Goal: Information Seeking & Learning: Learn about a topic

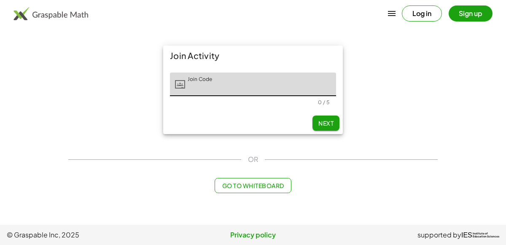
type input "*"
click at [316, 119] on button "Next" at bounding box center [326, 123] width 27 height 15
type input "*****"
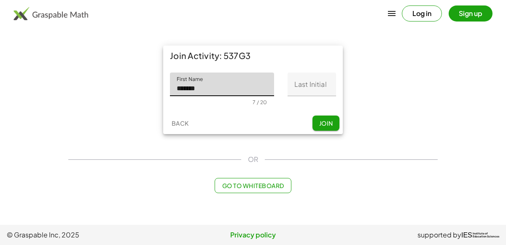
type input "*******"
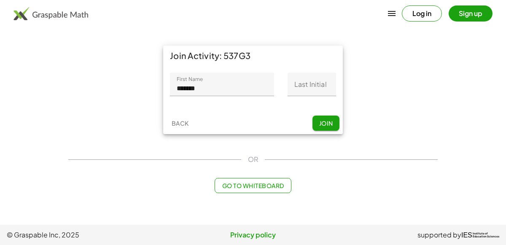
click at [305, 68] on div "First Name First Name ******* 7 / 20 Last Initial Last Initial 0 / 1" at bounding box center [253, 89] width 180 height 46
click at [313, 87] on input "Last Initial" at bounding box center [312, 85] width 49 height 24
type input "*"
click at [321, 124] on span "Join" at bounding box center [326, 123] width 14 height 8
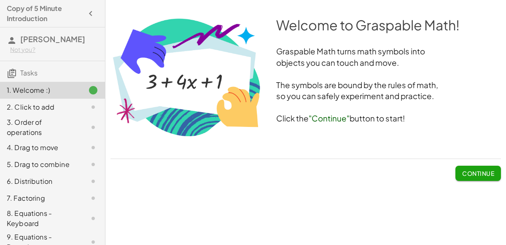
click at [466, 168] on button "Continue" at bounding box center [479, 173] width 46 height 15
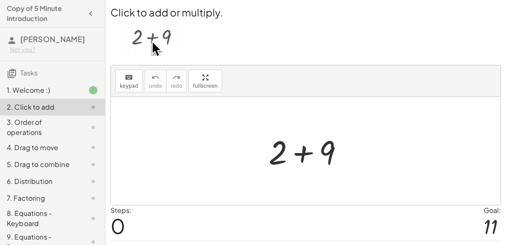
click at [302, 154] on div at bounding box center [310, 151] width 90 height 43
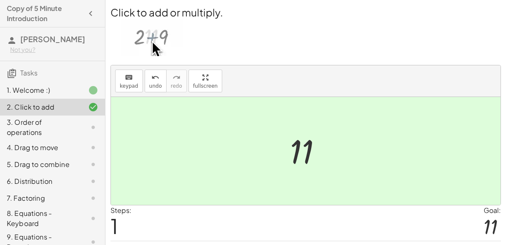
click at [32, 124] on div "3. Order of operations" at bounding box center [41, 127] width 68 height 20
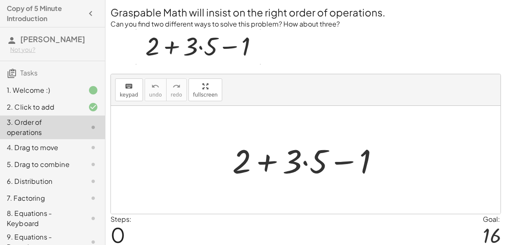
click at [304, 160] on div at bounding box center [309, 159] width 162 height 43
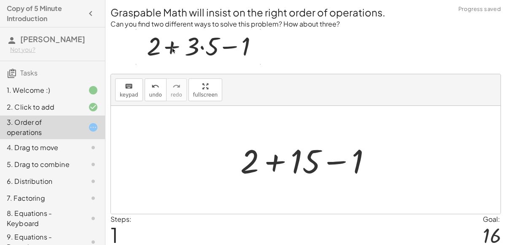
click at [274, 162] on div at bounding box center [309, 159] width 146 height 43
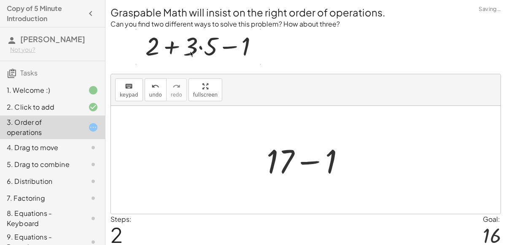
click at [314, 161] on div at bounding box center [309, 159] width 94 height 43
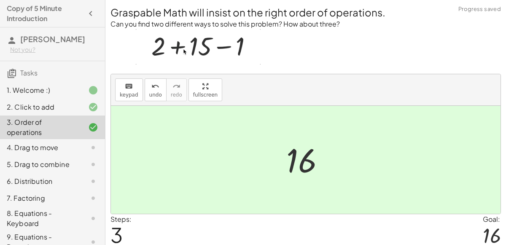
click at [26, 150] on div "4. Drag to move" at bounding box center [41, 148] width 68 height 10
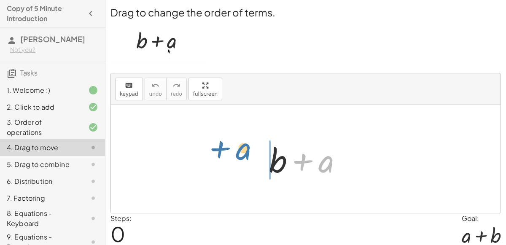
drag, startPoint x: 327, startPoint y: 158, endPoint x: 244, endPoint y: 149, distance: 82.7
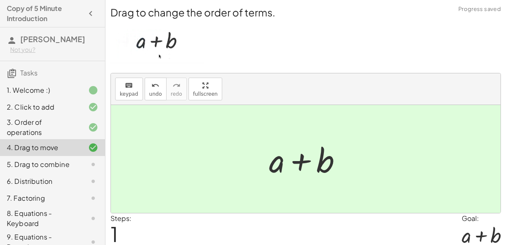
click at [72, 165] on div "5. Drag to combine" at bounding box center [41, 165] width 68 height 10
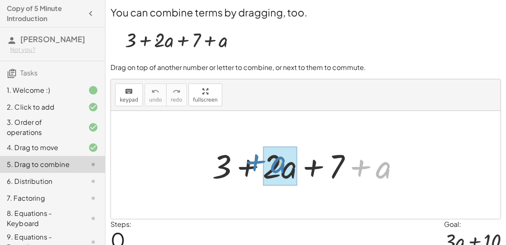
drag, startPoint x: 382, startPoint y: 168, endPoint x: 277, endPoint y: 163, distance: 105.2
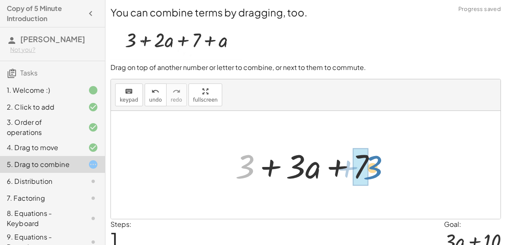
drag, startPoint x: 235, startPoint y: 160, endPoint x: 354, endPoint y: 161, distance: 119.0
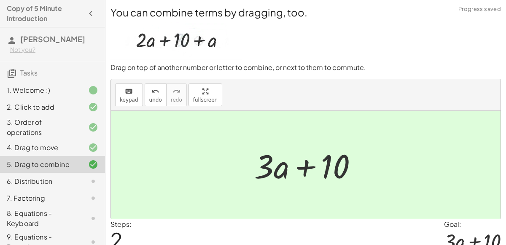
click at [38, 178] on div "6. Distribution" at bounding box center [41, 181] width 68 height 10
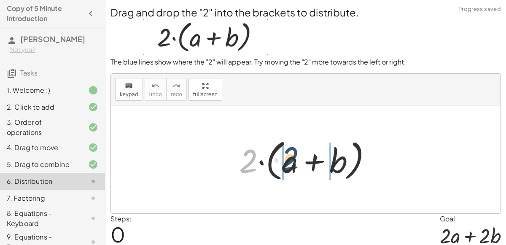
drag, startPoint x: 250, startPoint y: 158, endPoint x: 297, endPoint y: 156, distance: 46.9
click at [297, 156] on div at bounding box center [309, 159] width 148 height 49
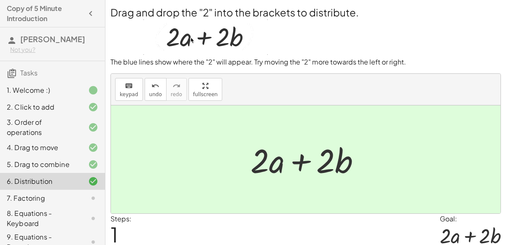
click at [65, 198] on div "7. Factoring" at bounding box center [41, 198] width 68 height 10
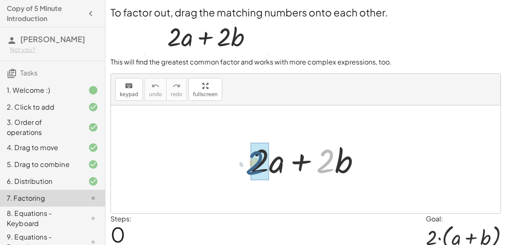
drag, startPoint x: 329, startPoint y: 154, endPoint x: 256, endPoint y: 156, distance: 73.4
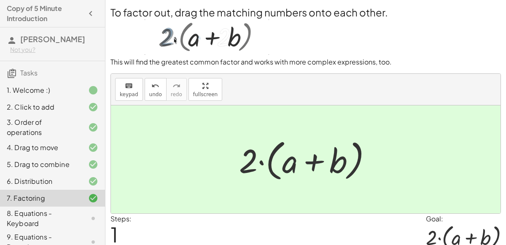
click at [37, 215] on div "8. Equations - Keyboard" at bounding box center [41, 218] width 68 height 20
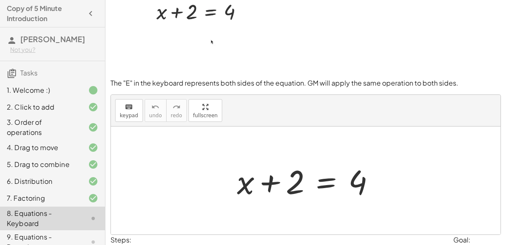
scroll to position [23, 0]
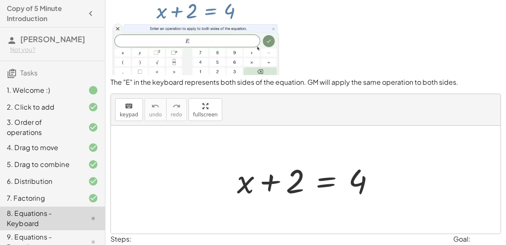
click at [324, 201] on div at bounding box center [309, 179] width 153 height 43
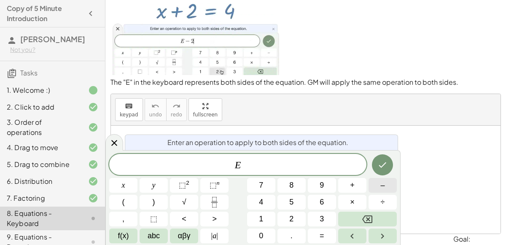
click at [377, 184] on button "–" at bounding box center [383, 185] width 28 height 15
click at [293, 216] on span "2" at bounding box center [291, 219] width 4 height 11
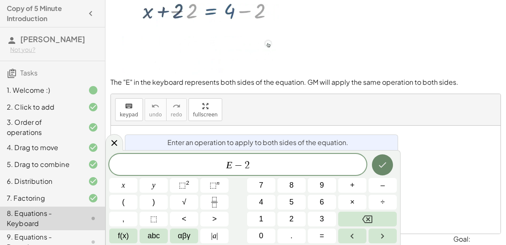
click at [384, 164] on icon "Done" at bounding box center [383, 165] width 10 height 10
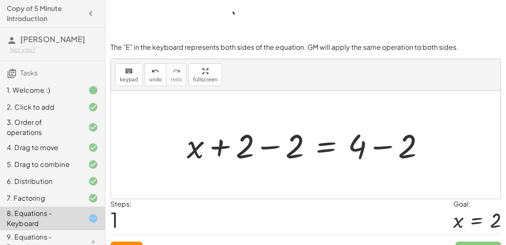
scroll to position [73, 0]
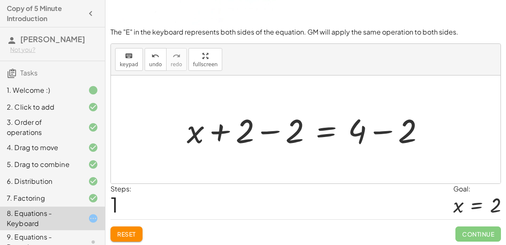
click at [269, 131] on div at bounding box center [309, 129] width 253 height 43
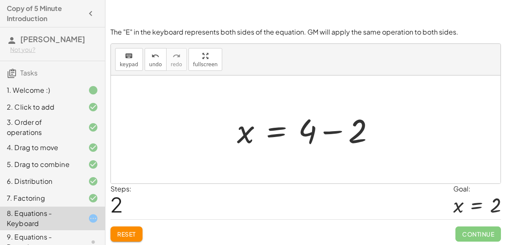
click at [330, 131] on div at bounding box center [309, 129] width 153 height 43
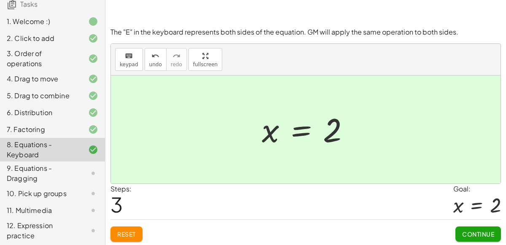
scroll to position [73, 0]
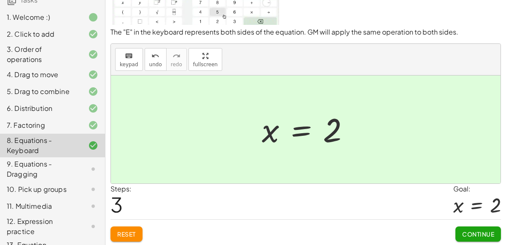
click at [35, 163] on div "9. Equations - Dragging" at bounding box center [41, 169] width 68 height 20
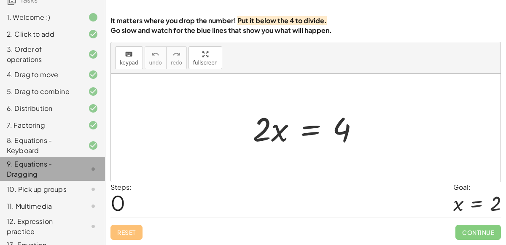
scroll to position [68, 0]
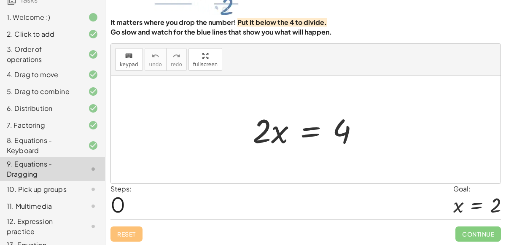
click at [307, 128] on div at bounding box center [310, 129] width 122 height 43
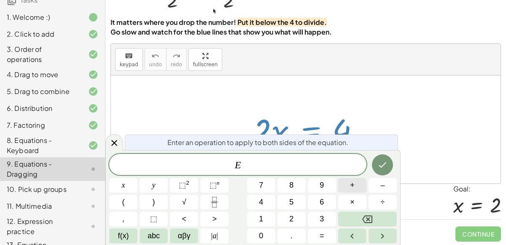
click at [357, 186] on button "+" at bounding box center [352, 185] width 28 height 15
click at [361, 221] on button "Backspace" at bounding box center [367, 219] width 59 height 15
click at [383, 199] on span "÷" at bounding box center [383, 202] width 4 height 11
click at [289, 216] on span "2" at bounding box center [291, 219] width 4 height 11
click at [380, 170] on icon "Done" at bounding box center [383, 165] width 10 height 10
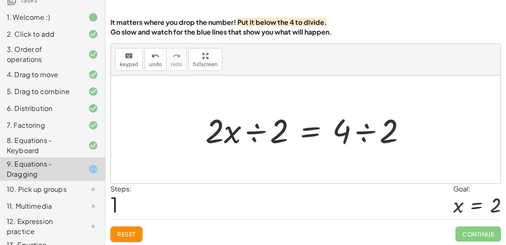
click at [254, 132] on div at bounding box center [309, 129] width 216 height 43
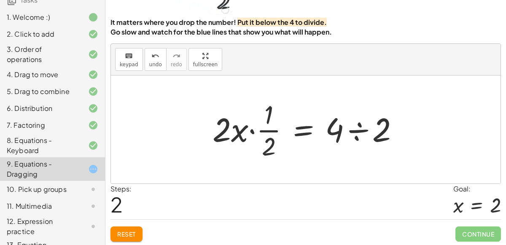
click at [354, 129] on div at bounding box center [309, 129] width 202 height 65
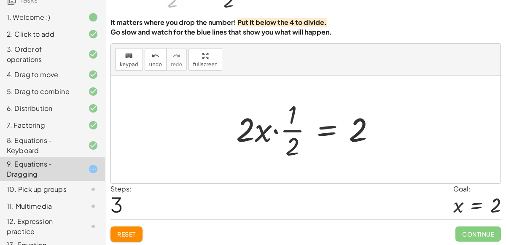
click at [279, 131] on div at bounding box center [309, 129] width 154 height 65
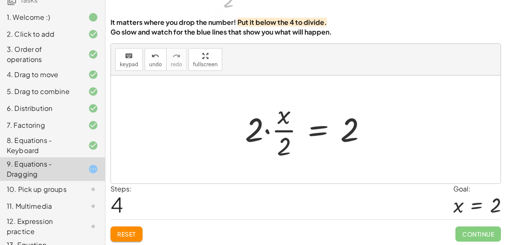
click at [268, 127] on div at bounding box center [309, 129] width 137 height 65
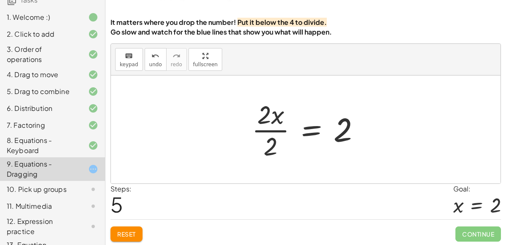
click at [262, 129] on div at bounding box center [310, 129] width 124 height 65
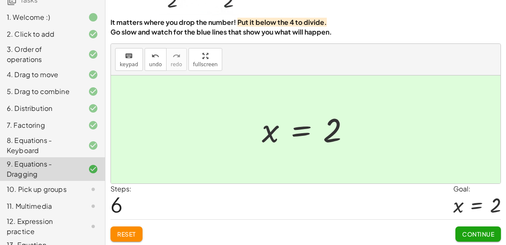
click at [474, 235] on span "Continue" at bounding box center [478, 234] width 32 height 8
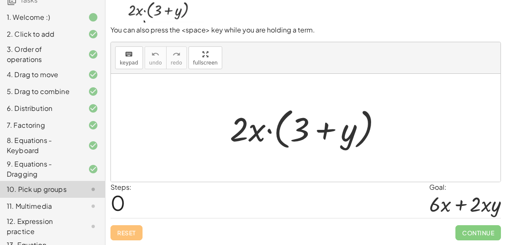
scroll to position [68, 0]
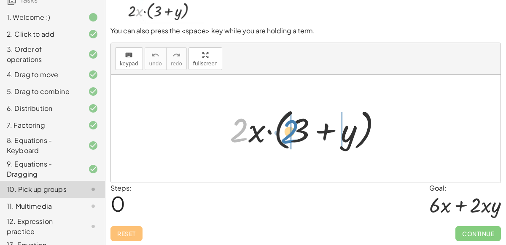
drag, startPoint x: 242, startPoint y: 127, endPoint x: 293, endPoint y: 129, distance: 50.7
click at [293, 129] on div at bounding box center [309, 129] width 167 height 49
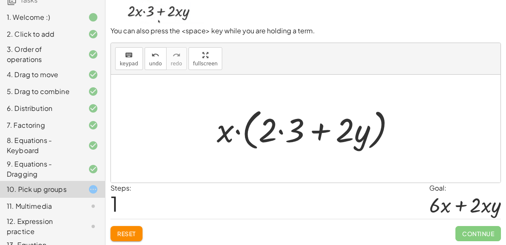
click at [132, 230] on span "Reset" at bounding box center [126, 234] width 19 height 8
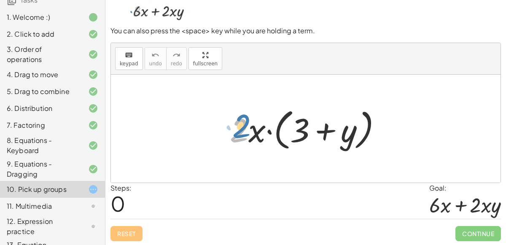
click at [248, 132] on div at bounding box center [309, 129] width 167 height 49
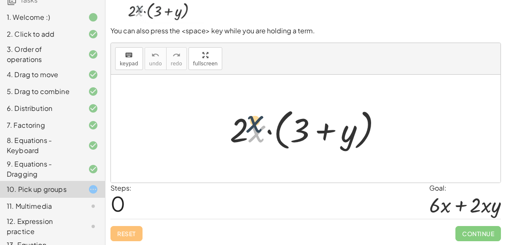
drag, startPoint x: 252, startPoint y: 134, endPoint x: 250, endPoint y: 123, distance: 10.8
click at [250, 123] on div at bounding box center [309, 129] width 167 height 49
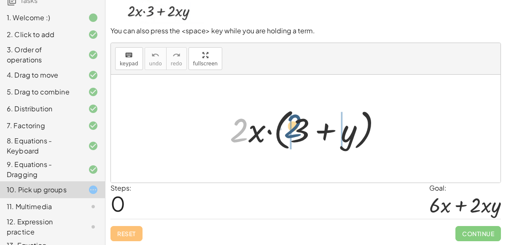
drag, startPoint x: 241, startPoint y: 120, endPoint x: 295, endPoint y: 116, distance: 54.6
click at [295, 116] on div at bounding box center [309, 129] width 167 height 49
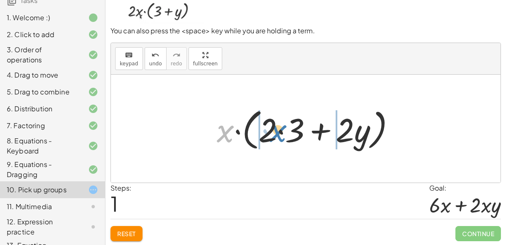
drag, startPoint x: 222, startPoint y: 132, endPoint x: 273, endPoint y: 132, distance: 50.6
click at [273, 132] on div at bounding box center [310, 129] width 194 height 49
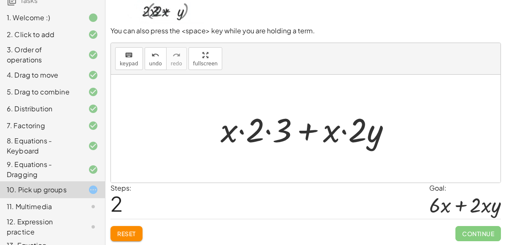
click at [126, 230] on span "Reset" at bounding box center [126, 234] width 19 height 8
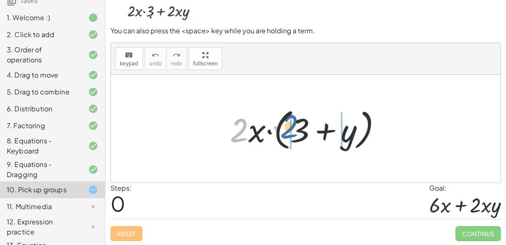
drag, startPoint x: 242, startPoint y: 127, endPoint x: 293, endPoint y: 124, distance: 51.2
click at [293, 124] on div at bounding box center [309, 129] width 167 height 49
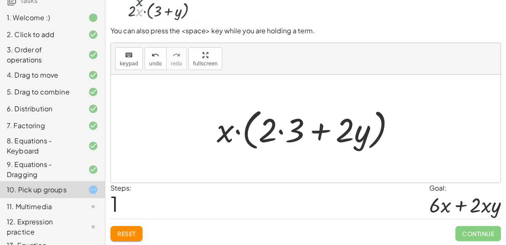
click at [280, 131] on div at bounding box center [310, 129] width 194 height 49
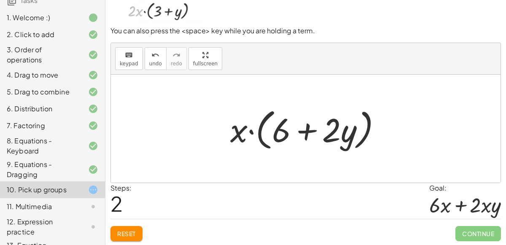
click at [237, 135] on div at bounding box center [309, 129] width 167 height 49
drag, startPoint x: 237, startPoint y: 135, endPoint x: 289, endPoint y: 133, distance: 51.9
click at [289, 133] on div at bounding box center [309, 129] width 167 height 49
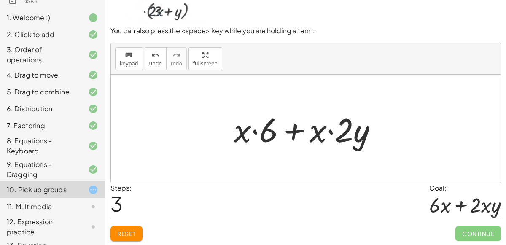
click at [254, 131] on div at bounding box center [309, 128] width 159 height 43
click at [332, 131] on div at bounding box center [309, 128] width 159 height 43
click at [294, 132] on div at bounding box center [309, 128] width 159 height 43
click at [128, 228] on button "Reset" at bounding box center [127, 233] width 32 height 15
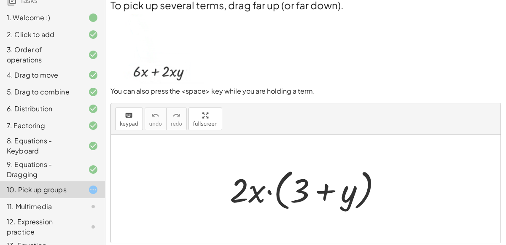
scroll to position [7, 0]
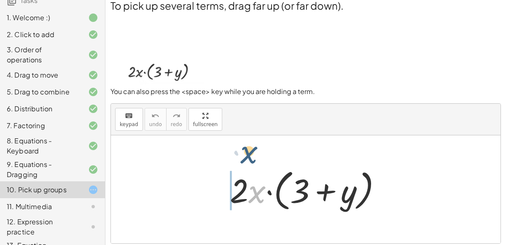
drag, startPoint x: 256, startPoint y: 193, endPoint x: 247, endPoint y: 151, distance: 43.6
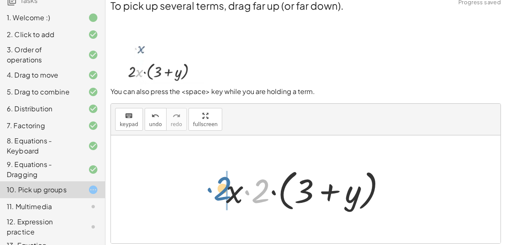
drag, startPoint x: 257, startPoint y: 189, endPoint x: 215, endPoint y: 186, distance: 42.3
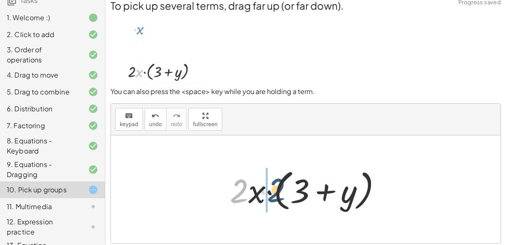
drag, startPoint x: 242, startPoint y: 191, endPoint x: 249, endPoint y: 189, distance: 7.8
click at [249, 189] on div at bounding box center [309, 189] width 167 height 49
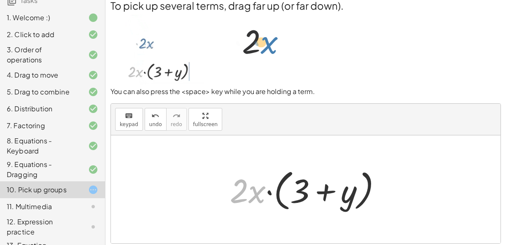
drag, startPoint x: 259, startPoint y: 190, endPoint x: 272, endPoint y: 21, distance: 169.7
click at [0, 0] on div "To pick up several terms, drag far up (or far down). You can also press the <sp…" at bounding box center [0, 0] width 0 height 0
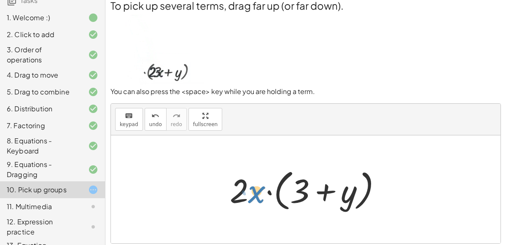
click at [254, 191] on div at bounding box center [309, 189] width 167 height 49
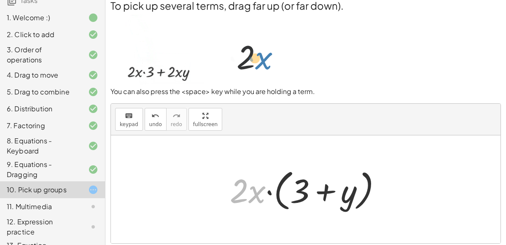
drag, startPoint x: 251, startPoint y: 194, endPoint x: 256, endPoint y: 58, distance: 136.0
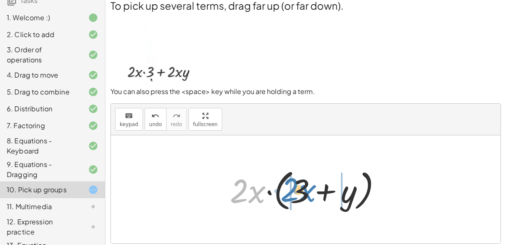
drag, startPoint x: 254, startPoint y: 195, endPoint x: 305, endPoint y: 193, distance: 50.7
click at [305, 193] on div at bounding box center [309, 189] width 167 height 49
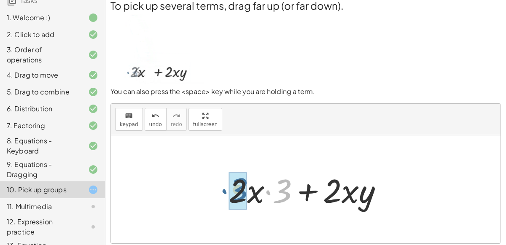
drag, startPoint x: 281, startPoint y: 184, endPoint x: 236, endPoint y: 182, distance: 44.7
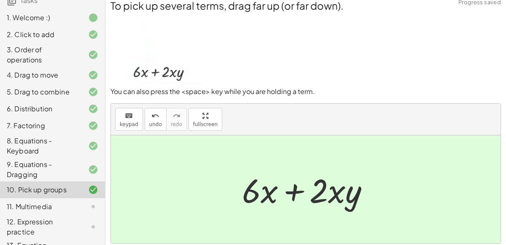
scroll to position [68, 0]
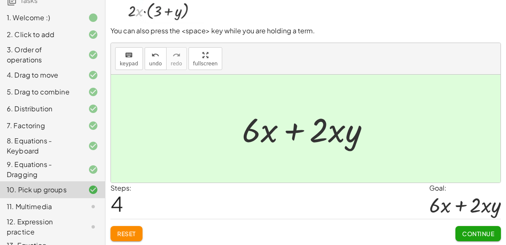
click at [477, 235] on span "Continue" at bounding box center [478, 234] width 32 height 8
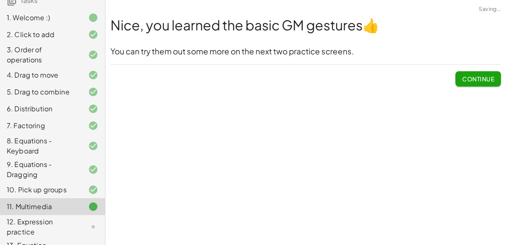
scroll to position [0, 0]
click at [67, 222] on div "12. Expression practice" at bounding box center [41, 227] width 68 height 20
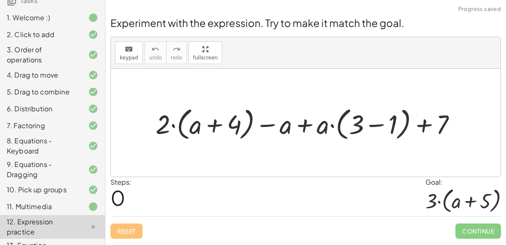
scroll to position [103, 0]
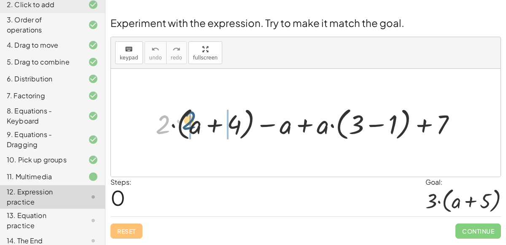
drag, startPoint x: 161, startPoint y: 128, endPoint x: 188, endPoint y: 124, distance: 26.9
click at [188, 124] on div at bounding box center [309, 122] width 316 height 39
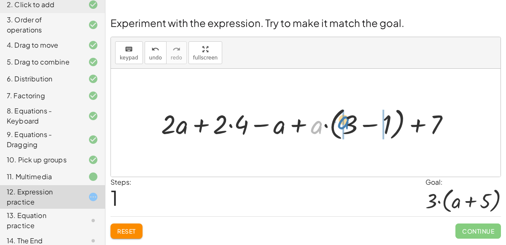
drag, startPoint x: 316, startPoint y: 122, endPoint x: 343, endPoint y: 116, distance: 27.5
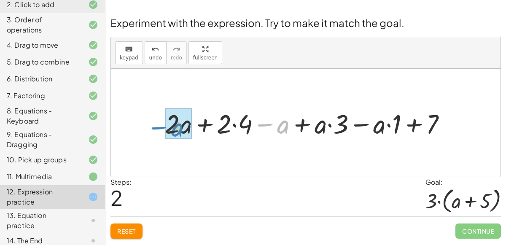
drag, startPoint x: 281, startPoint y: 126, endPoint x: 175, endPoint y: 129, distance: 106.0
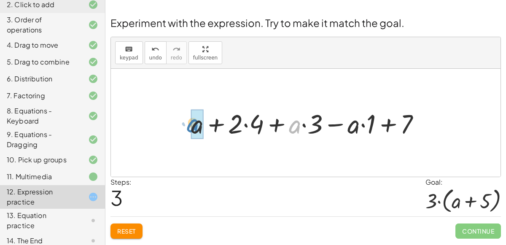
drag, startPoint x: 295, startPoint y: 124, endPoint x: 193, endPoint y: 123, distance: 102.1
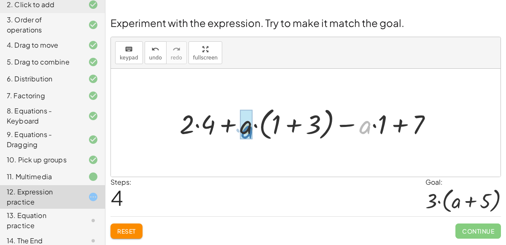
drag, startPoint x: 366, startPoint y: 125, endPoint x: 249, endPoint y: 130, distance: 117.0
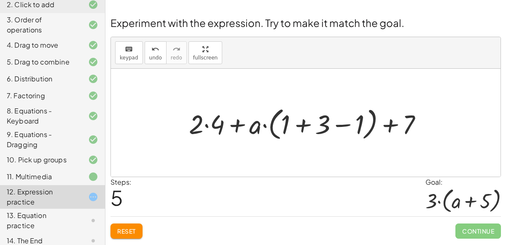
click at [123, 227] on span "Reset" at bounding box center [126, 231] width 19 height 8
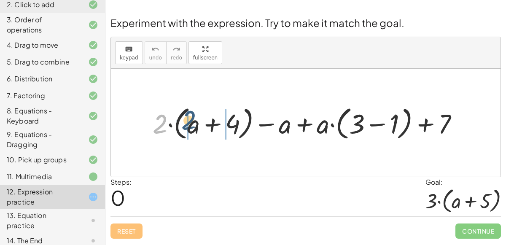
drag, startPoint x: 158, startPoint y: 128, endPoint x: 187, endPoint y: 124, distance: 28.9
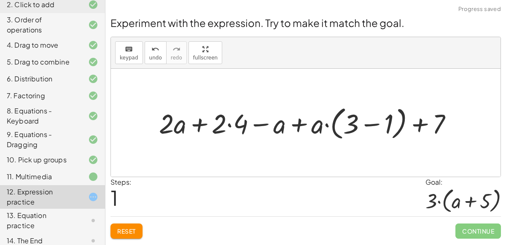
click at [229, 125] on div at bounding box center [309, 123] width 309 height 40
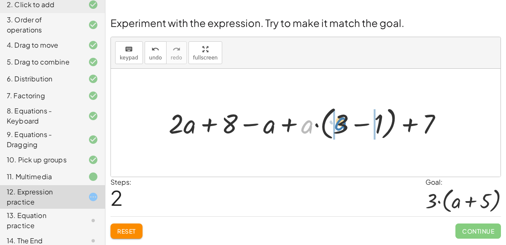
drag, startPoint x: 305, startPoint y: 131, endPoint x: 340, endPoint y: 128, distance: 34.7
click at [340, 128] on div at bounding box center [309, 123] width 289 height 40
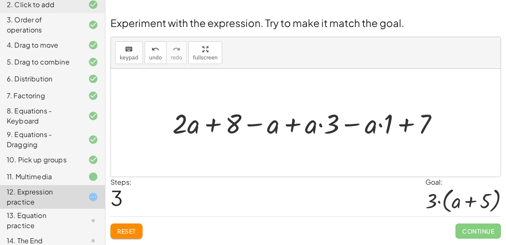
click at [116, 228] on button "Reset" at bounding box center [127, 231] width 32 height 15
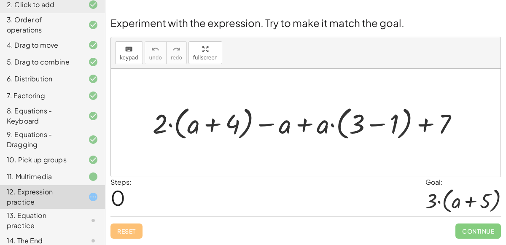
click at [334, 122] on div at bounding box center [309, 123] width 321 height 40
click at [306, 126] on div at bounding box center [309, 123] width 321 height 40
click at [286, 126] on div at bounding box center [309, 123] width 321 height 40
click at [267, 124] on div at bounding box center [309, 123] width 321 height 40
drag, startPoint x: 163, startPoint y: 122, endPoint x: 185, endPoint y: 123, distance: 22.0
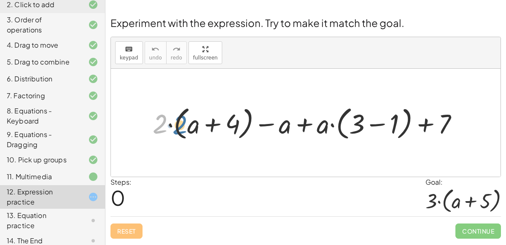
click at [185, 123] on div at bounding box center [309, 123] width 321 height 40
drag, startPoint x: 157, startPoint y: 124, endPoint x: 192, endPoint y: 123, distance: 34.6
click at [192, 123] on div at bounding box center [309, 123] width 321 height 40
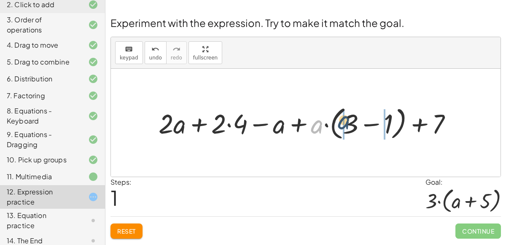
drag, startPoint x: 318, startPoint y: 127, endPoint x: 345, endPoint y: 123, distance: 27.8
click at [345, 123] on div at bounding box center [308, 123] width 309 height 40
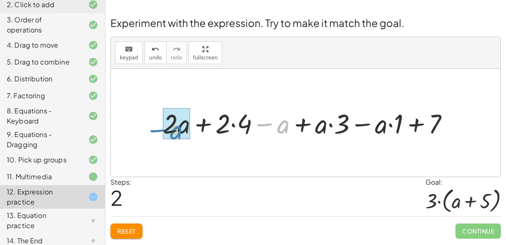
drag, startPoint x: 278, startPoint y: 127, endPoint x: 173, endPoint y: 133, distance: 105.2
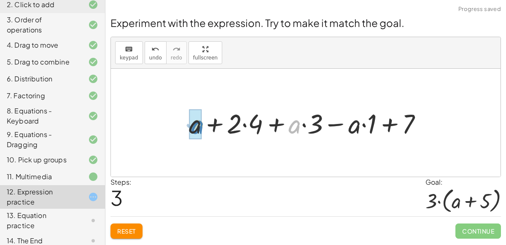
drag, startPoint x: 290, startPoint y: 129, endPoint x: 192, endPoint y: 129, distance: 98.3
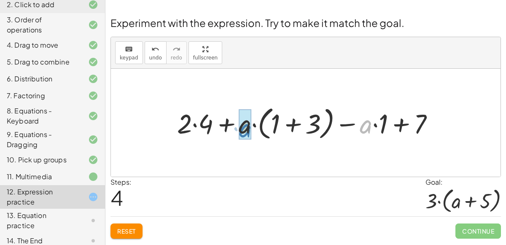
drag, startPoint x: 368, startPoint y: 127, endPoint x: 247, endPoint y: 131, distance: 120.7
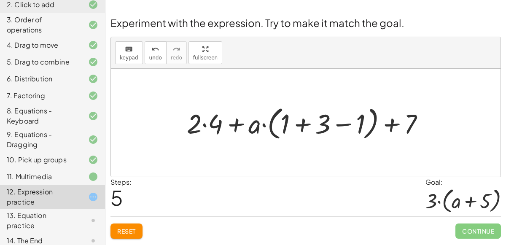
click at [205, 127] on div at bounding box center [309, 123] width 253 height 40
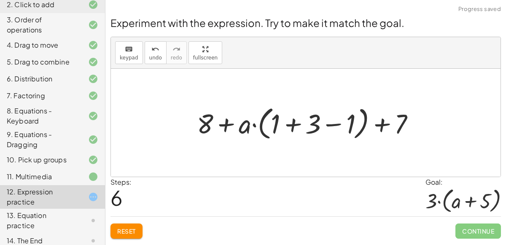
click at [294, 122] on div at bounding box center [309, 123] width 233 height 40
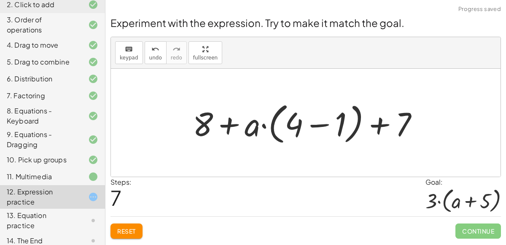
click at [324, 126] on div at bounding box center [309, 123] width 241 height 49
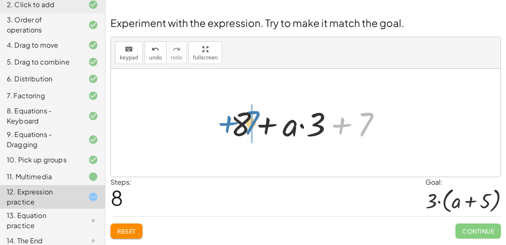
drag, startPoint x: 367, startPoint y: 124, endPoint x: 249, endPoint y: 121, distance: 117.8
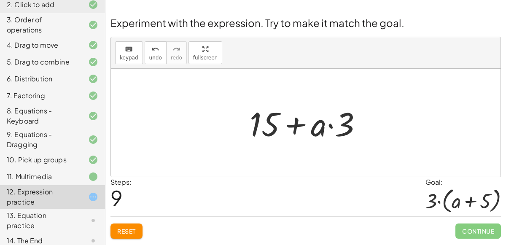
click at [295, 128] on div at bounding box center [309, 122] width 127 height 43
click at [125, 233] on span "Reset" at bounding box center [126, 231] width 19 height 8
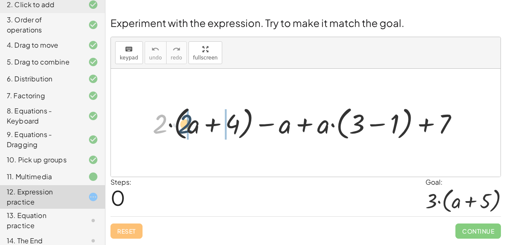
drag, startPoint x: 165, startPoint y: 119, endPoint x: 192, endPoint y: 118, distance: 26.6
click at [192, 118] on div at bounding box center [310, 123] width 322 height 40
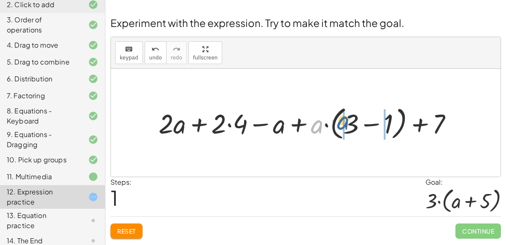
drag, startPoint x: 319, startPoint y: 121, endPoint x: 347, endPoint y: 117, distance: 28.1
click at [347, 117] on div at bounding box center [309, 123] width 310 height 40
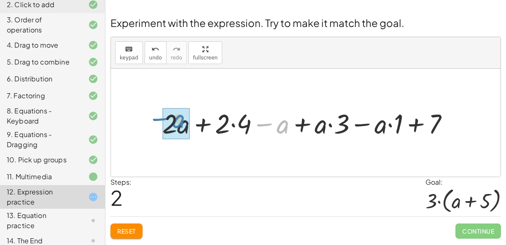
drag, startPoint x: 281, startPoint y: 128, endPoint x: 175, endPoint y: 122, distance: 105.7
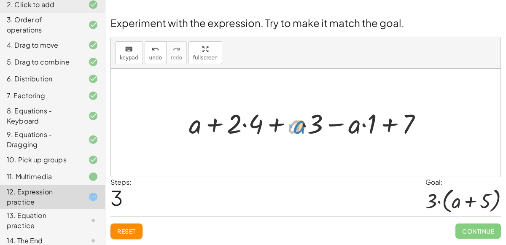
click at [298, 129] on div at bounding box center [309, 122] width 249 height 35
drag, startPoint x: 298, startPoint y: 129, endPoint x: 201, endPoint y: 142, distance: 97.6
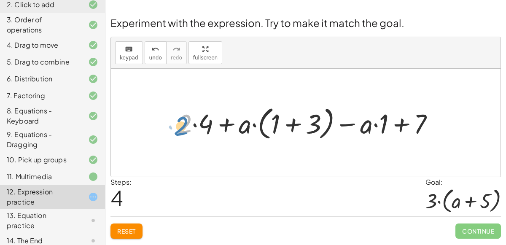
click at [184, 129] on div at bounding box center [309, 123] width 273 height 40
click at [194, 125] on div at bounding box center [309, 123] width 273 height 40
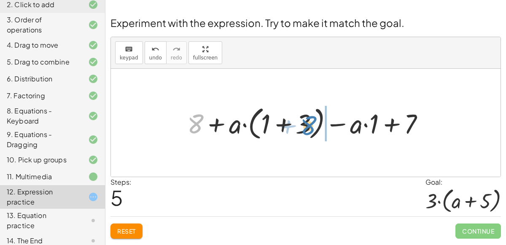
drag, startPoint x: 195, startPoint y: 127, endPoint x: 308, endPoint y: 129, distance: 113.1
click at [308, 129] on div at bounding box center [309, 123] width 252 height 40
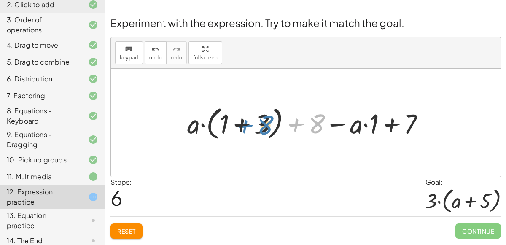
drag, startPoint x: 311, startPoint y: 119, endPoint x: 259, endPoint y: 120, distance: 51.9
click at [259, 120] on div at bounding box center [309, 123] width 252 height 40
click at [414, 124] on div at bounding box center [309, 123] width 252 height 40
drag, startPoint x: 319, startPoint y: 118, endPoint x: 418, endPoint y: 114, distance: 99.7
click at [418, 114] on div at bounding box center [309, 123] width 252 height 40
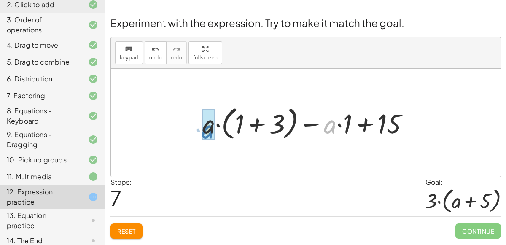
drag, startPoint x: 325, startPoint y: 128, endPoint x: 202, endPoint y: 133, distance: 123.3
click at [202, 133] on div at bounding box center [309, 123] width 222 height 40
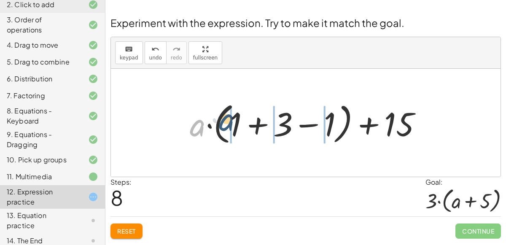
drag, startPoint x: 197, startPoint y: 129, endPoint x: 229, endPoint y: 124, distance: 31.9
click at [229, 124] on div at bounding box center [309, 123] width 247 height 49
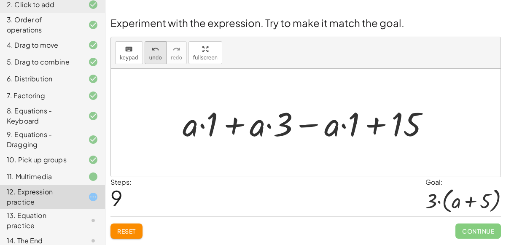
click at [151, 53] on icon "undo" at bounding box center [155, 49] width 8 height 10
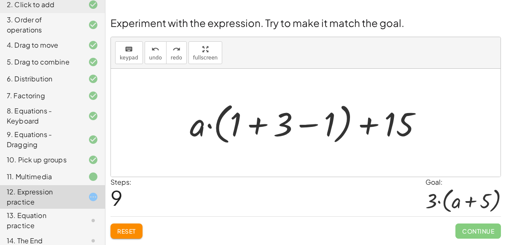
click at [257, 122] on div at bounding box center [309, 123] width 247 height 49
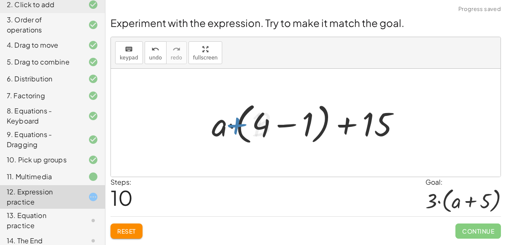
click at [289, 123] on div at bounding box center [309, 123] width 203 height 49
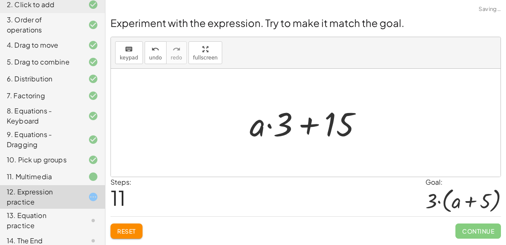
click at [312, 124] on div at bounding box center [309, 122] width 127 height 43
click at [268, 126] on div at bounding box center [309, 122] width 127 height 43
click at [117, 229] on span "Reset" at bounding box center [126, 231] width 19 height 8
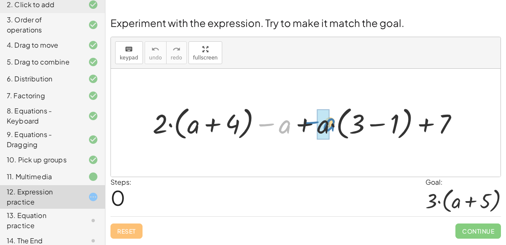
drag, startPoint x: 287, startPoint y: 125, endPoint x: 326, endPoint y: 124, distance: 39.3
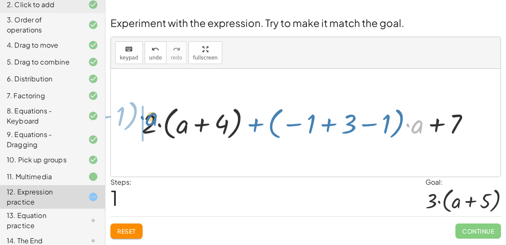
drag, startPoint x: 420, startPoint y: 124, endPoint x: 154, endPoint y: 116, distance: 265.9
click at [154, 116] on div at bounding box center [309, 123] width 343 height 40
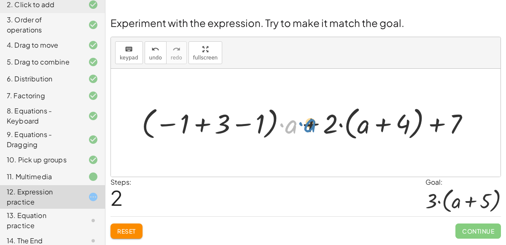
drag, startPoint x: 295, startPoint y: 124, endPoint x: 308, endPoint y: 124, distance: 13.1
click at [308, 124] on div at bounding box center [309, 123] width 343 height 40
drag, startPoint x: 336, startPoint y: 121, endPoint x: 366, endPoint y: 124, distance: 30.1
click at [366, 124] on div at bounding box center [309, 123] width 343 height 40
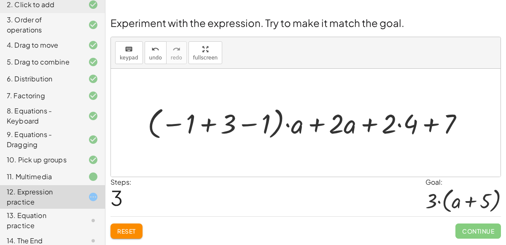
click at [126, 224] on button "Reset" at bounding box center [127, 231] width 32 height 15
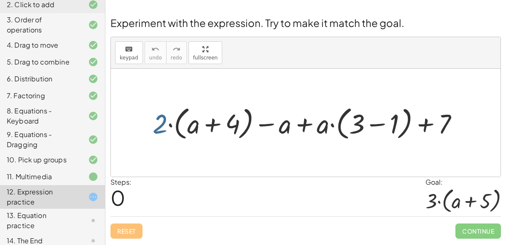
click at [162, 127] on div at bounding box center [309, 123] width 321 height 40
drag, startPoint x: 160, startPoint y: 124, endPoint x: 200, endPoint y: 129, distance: 41.2
click at [200, 129] on div at bounding box center [309, 123] width 321 height 40
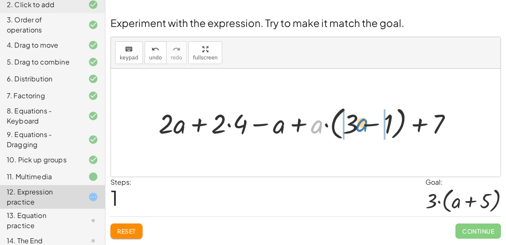
drag, startPoint x: 320, startPoint y: 127, endPoint x: 365, endPoint y: 125, distance: 45.2
click at [365, 125] on div at bounding box center [308, 123] width 309 height 40
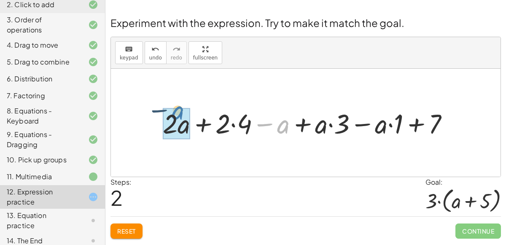
drag, startPoint x: 281, startPoint y: 130, endPoint x: 175, endPoint y: 119, distance: 106.4
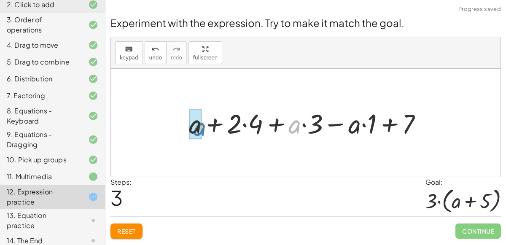
drag, startPoint x: 291, startPoint y: 124, endPoint x: 196, endPoint y: 127, distance: 95.0
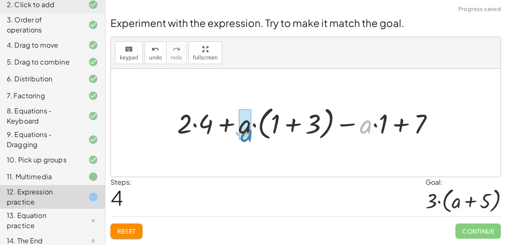
drag, startPoint x: 368, startPoint y: 124, endPoint x: 245, endPoint y: 130, distance: 123.4
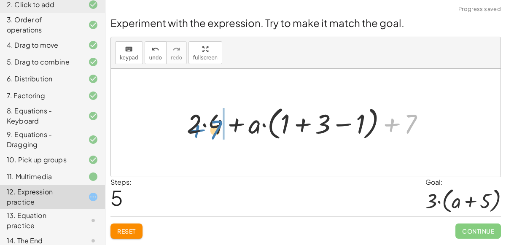
drag, startPoint x: 412, startPoint y: 119, endPoint x: 216, endPoint y: 124, distance: 195.8
click at [216, 124] on div at bounding box center [309, 123] width 253 height 40
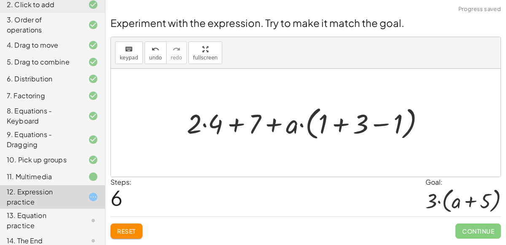
click at [204, 122] on div at bounding box center [309, 123] width 253 height 40
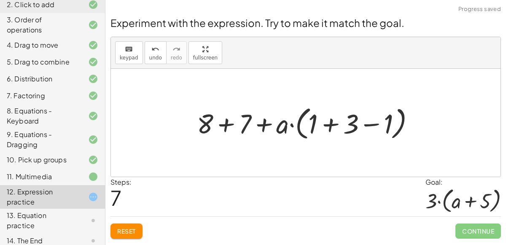
click at [224, 124] on div at bounding box center [309, 123] width 233 height 40
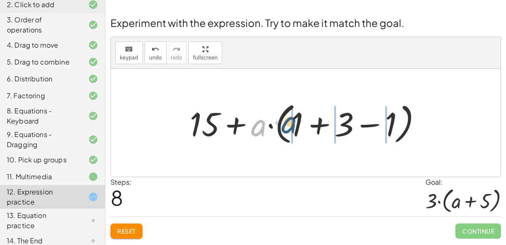
drag, startPoint x: 258, startPoint y: 128, endPoint x: 290, endPoint y: 124, distance: 32.2
click at [290, 124] on div at bounding box center [309, 123] width 247 height 49
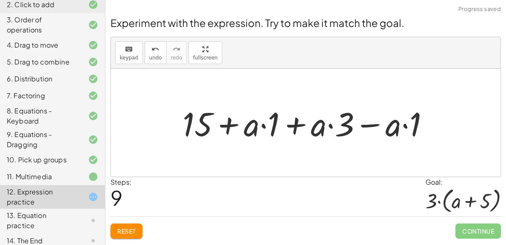
click at [263, 125] on div at bounding box center [309, 122] width 262 height 43
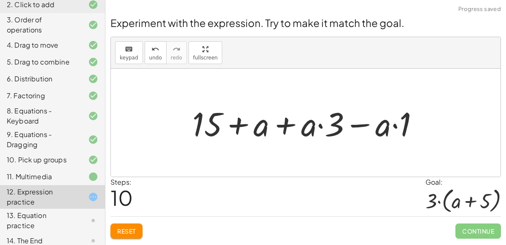
click at [322, 127] on div at bounding box center [309, 122] width 242 height 43
click at [395, 124] on div at bounding box center [309, 122] width 242 height 43
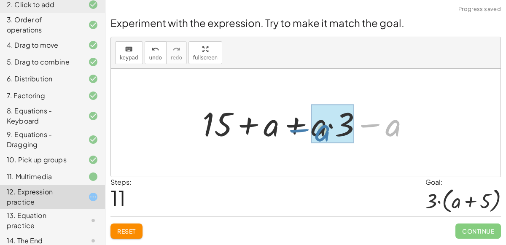
drag, startPoint x: 395, startPoint y: 125, endPoint x: 322, endPoint y: 129, distance: 73.1
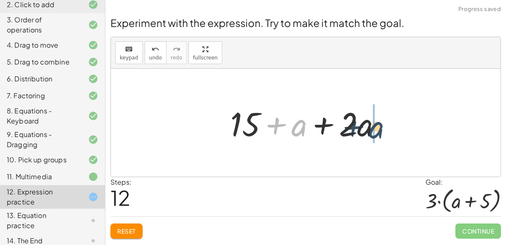
drag, startPoint x: 298, startPoint y: 123, endPoint x: 378, endPoint y: 125, distance: 79.8
click at [378, 125] on div at bounding box center [309, 122] width 166 height 43
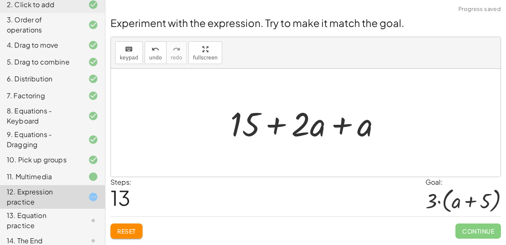
click at [372, 124] on div at bounding box center [309, 122] width 166 height 43
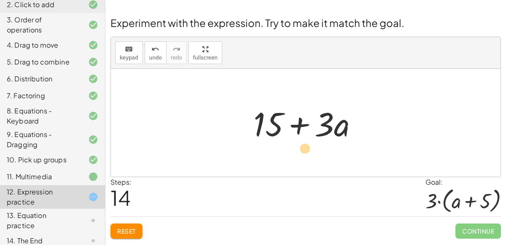
drag, startPoint x: 333, startPoint y: 121, endPoint x: 334, endPoint y: 151, distance: 30.0
click at [334, 151] on div "+ · 2 · ( + a + 4 ) − a + · a · ( + 3 − 1 ) + 7 + · 2 · a + · 2 · 4 − a + · a ·…" at bounding box center [306, 123] width 390 height 108
drag, startPoint x: 342, startPoint y: 119, endPoint x: 338, endPoint y: 125, distance: 7.2
click at [338, 125] on div at bounding box center [309, 122] width 120 height 43
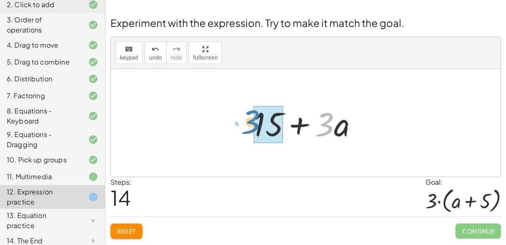
drag, startPoint x: 318, startPoint y: 104, endPoint x: 244, endPoint y: 102, distance: 73.9
click at [244, 102] on div "+ · 2 · ( + a + 4 ) − a + · a · ( + 3 − 1 ) + 7 + · 2 · a + · 2 · 4 − a + · a ·…" at bounding box center [306, 123] width 130 height 48
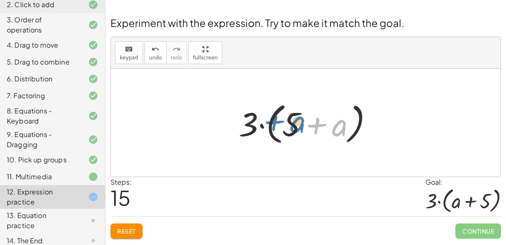
drag, startPoint x: 334, startPoint y: 127, endPoint x: 291, endPoint y: 123, distance: 43.2
click at [291, 123] on div at bounding box center [309, 123] width 149 height 49
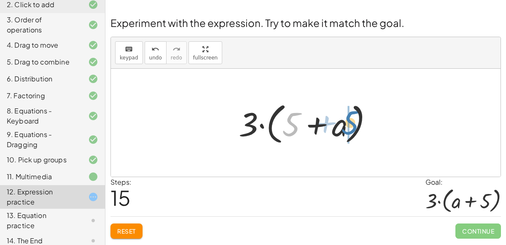
drag, startPoint x: 290, startPoint y: 121, endPoint x: 346, endPoint y: 119, distance: 56.1
click at [346, 119] on div at bounding box center [309, 123] width 149 height 49
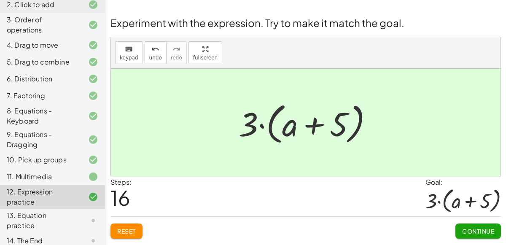
click at [490, 231] on span "Continue" at bounding box center [478, 231] width 32 height 8
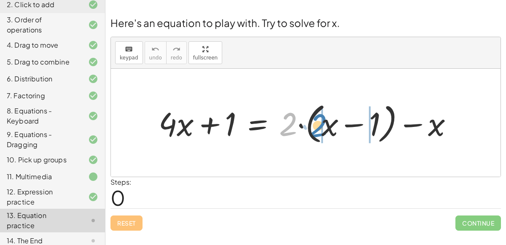
drag, startPoint x: 291, startPoint y: 122, endPoint x: 323, endPoint y: 123, distance: 31.7
click at [323, 123] on div at bounding box center [309, 123] width 310 height 48
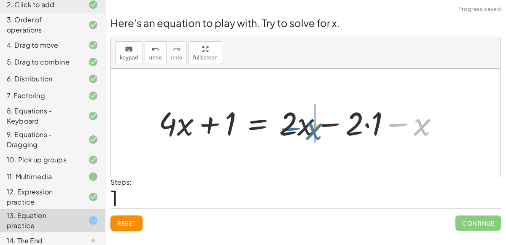
drag, startPoint x: 426, startPoint y: 124, endPoint x: 316, endPoint y: 128, distance: 110.2
click at [316, 128] on div at bounding box center [301, 122] width 295 height 43
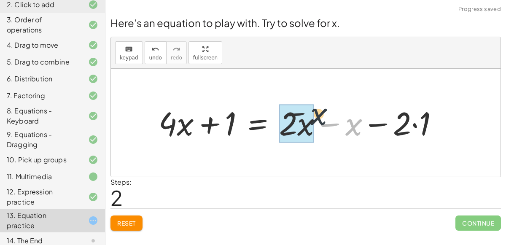
drag, startPoint x: 349, startPoint y: 126, endPoint x: 292, endPoint y: 119, distance: 57.4
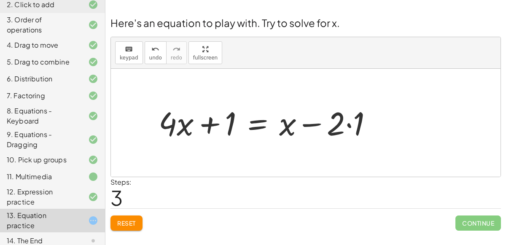
click at [255, 121] on div at bounding box center [268, 122] width 229 height 43
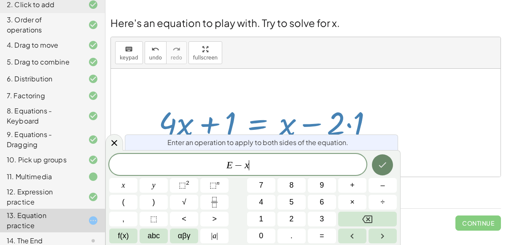
click at [379, 162] on icon "Done" at bounding box center [383, 165] width 10 height 10
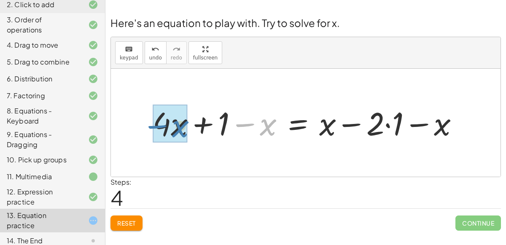
drag, startPoint x: 262, startPoint y: 122, endPoint x: 173, endPoint y: 123, distance: 88.2
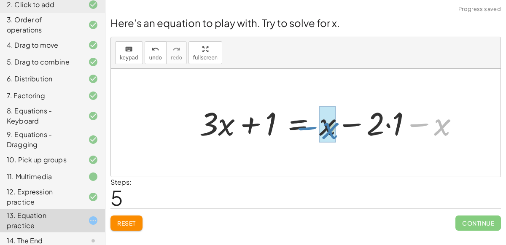
drag, startPoint x: 444, startPoint y: 125, endPoint x: 331, endPoint y: 129, distance: 113.1
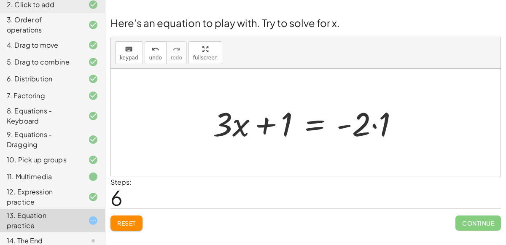
click at [315, 119] on div at bounding box center [309, 122] width 200 height 43
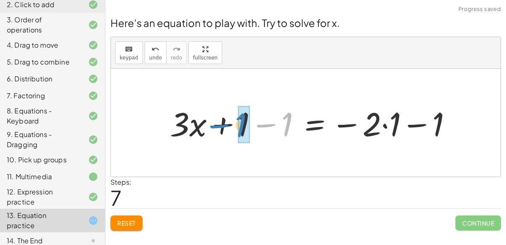
drag, startPoint x: 286, startPoint y: 128, endPoint x: 244, endPoint y: 130, distance: 41.4
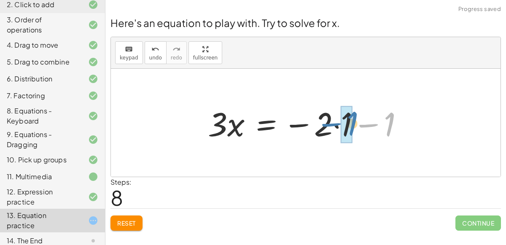
drag, startPoint x: 392, startPoint y: 119, endPoint x: 351, endPoint y: 118, distance: 40.9
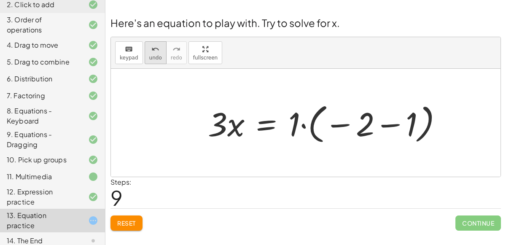
click at [149, 57] on span "undo" at bounding box center [155, 58] width 13 height 6
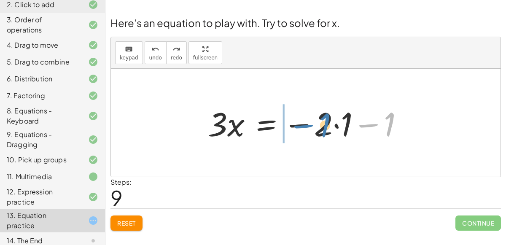
drag, startPoint x: 392, startPoint y: 122, endPoint x: 327, endPoint y: 122, distance: 65.4
click at [327, 122] on div at bounding box center [309, 122] width 211 height 43
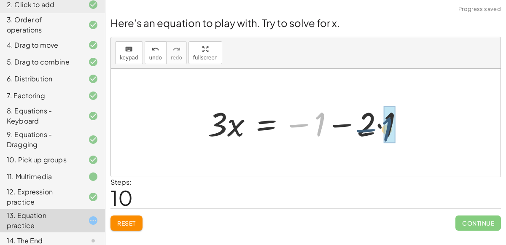
drag, startPoint x: 321, startPoint y: 118, endPoint x: 395, endPoint y: 120, distance: 73.9
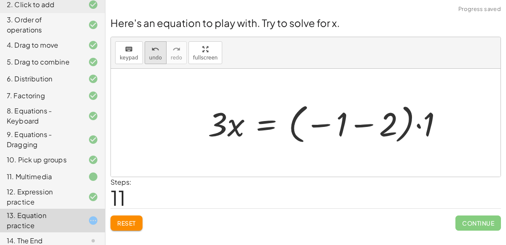
click at [148, 54] on button "undo undo" at bounding box center [156, 52] width 22 height 23
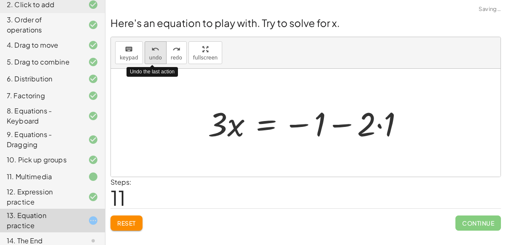
click at [148, 54] on button "undo undo" at bounding box center [156, 52] width 22 height 23
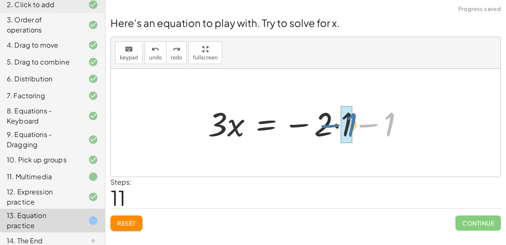
drag, startPoint x: 389, startPoint y: 126, endPoint x: 350, endPoint y: 126, distance: 39.7
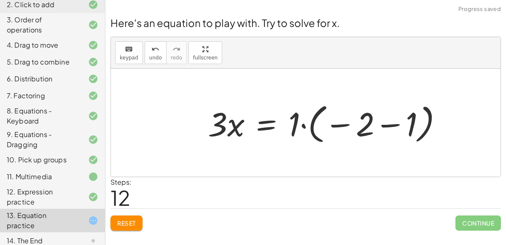
click at [384, 127] on div at bounding box center [329, 123] width 250 height 47
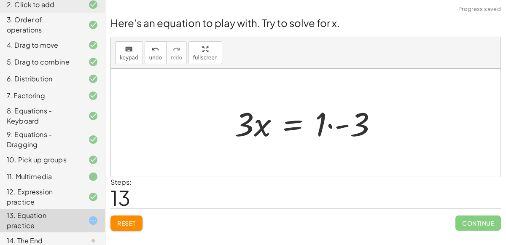
click at [330, 124] on div at bounding box center [309, 122] width 158 height 43
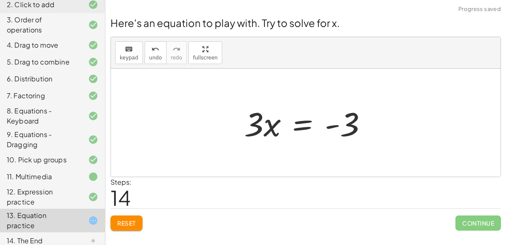
click at [304, 119] on div at bounding box center [309, 122] width 138 height 43
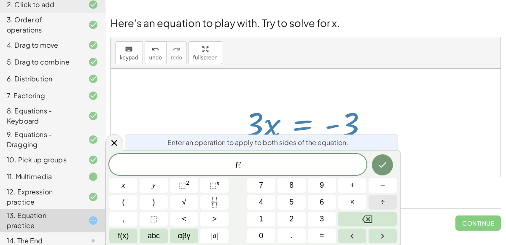
click at [390, 203] on button "÷" at bounding box center [383, 202] width 28 height 15
click at [325, 218] on button "3" at bounding box center [322, 219] width 28 height 15
click at [385, 166] on icon "Done" at bounding box center [383, 165] width 10 height 10
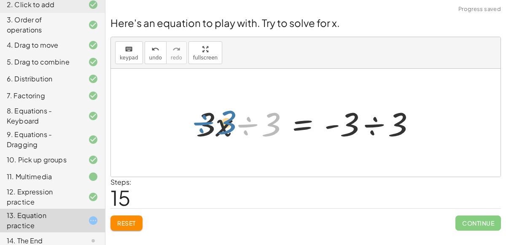
drag, startPoint x: 246, startPoint y: 122, endPoint x: 199, endPoint y: 119, distance: 47.4
click at [199, 119] on div at bounding box center [309, 122] width 234 height 43
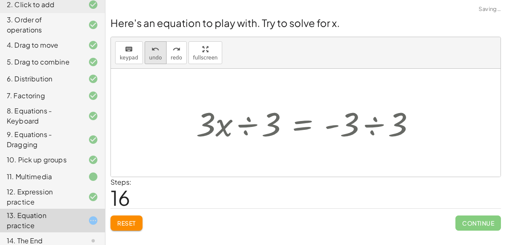
click at [154, 56] on span "undo" at bounding box center [155, 58] width 13 height 6
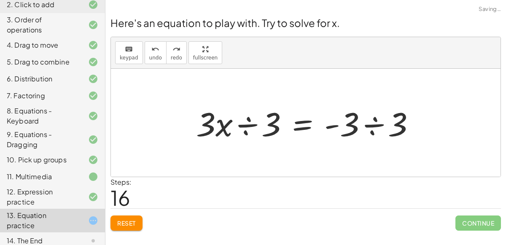
click at [245, 124] on div at bounding box center [309, 122] width 234 height 43
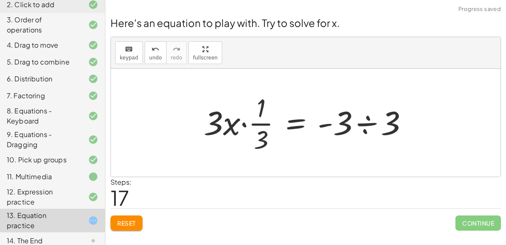
click at [245, 124] on div at bounding box center [310, 122] width 220 height 65
click at [245, 124] on div at bounding box center [318, 122] width 203 height 65
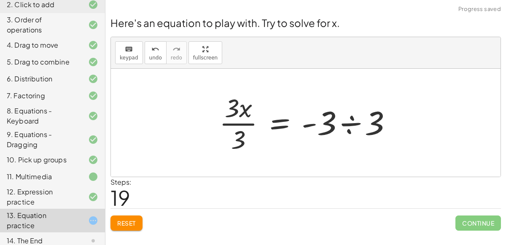
click at [245, 124] on div at bounding box center [309, 122] width 188 height 65
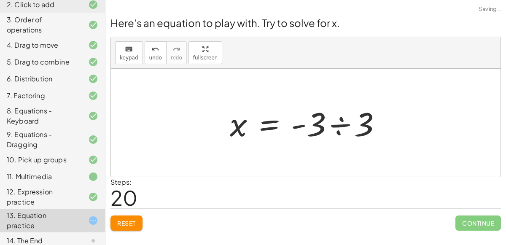
click at [337, 123] on div at bounding box center [309, 122] width 167 height 43
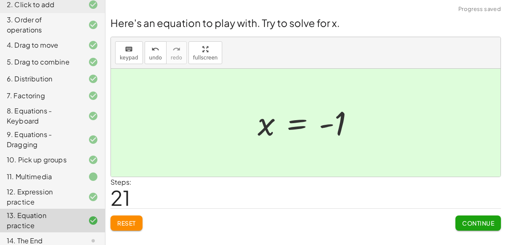
click at [479, 222] on span "Continue" at bounding box center [478, 223] width 32 height 8
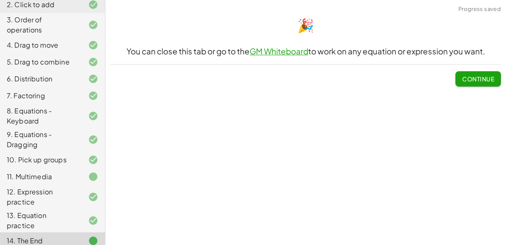
click at [464, 80] on span "Continue" at bounding box center [478, 79] width 32 height 8
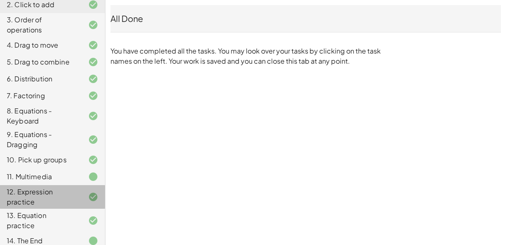
click at [43, 189] on div "12. Expression practice" at bounding box center [41, 197] width 68 height 20
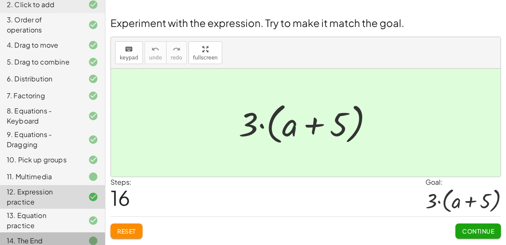
click at [50, 240] on div "14. The End" at bounding box center [52, 241] width 105 height 17
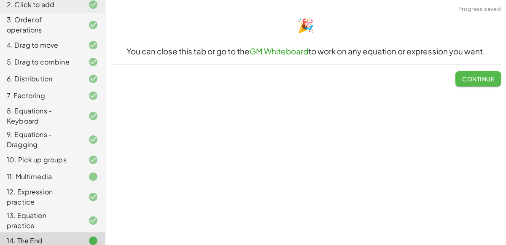
click at [475, 80] on span "Continue" at bounding box center [478, 79] width 32 height 8
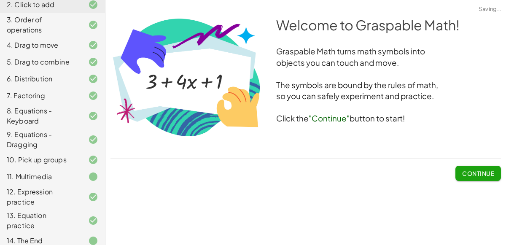
click at [464, 175] on span "Continue" at bounding box center [478, 174] width 32 height 8
